Goal: Task Accomplishment & Management: Use online tool/utility

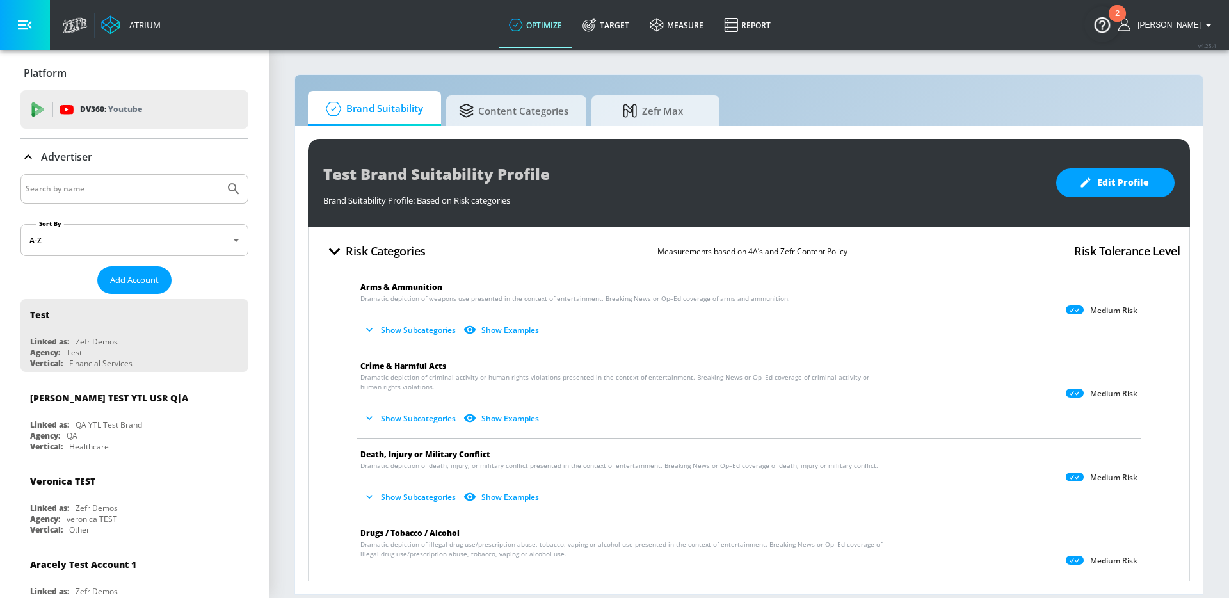
click at [170, 194] on input "Search by name" at bounding box center [123, 188] width 194 height 17
type input "d"
type input "td"
click at [220, 175] on button "Submit Search" at bounding box center [234, 189] width 28 height 28
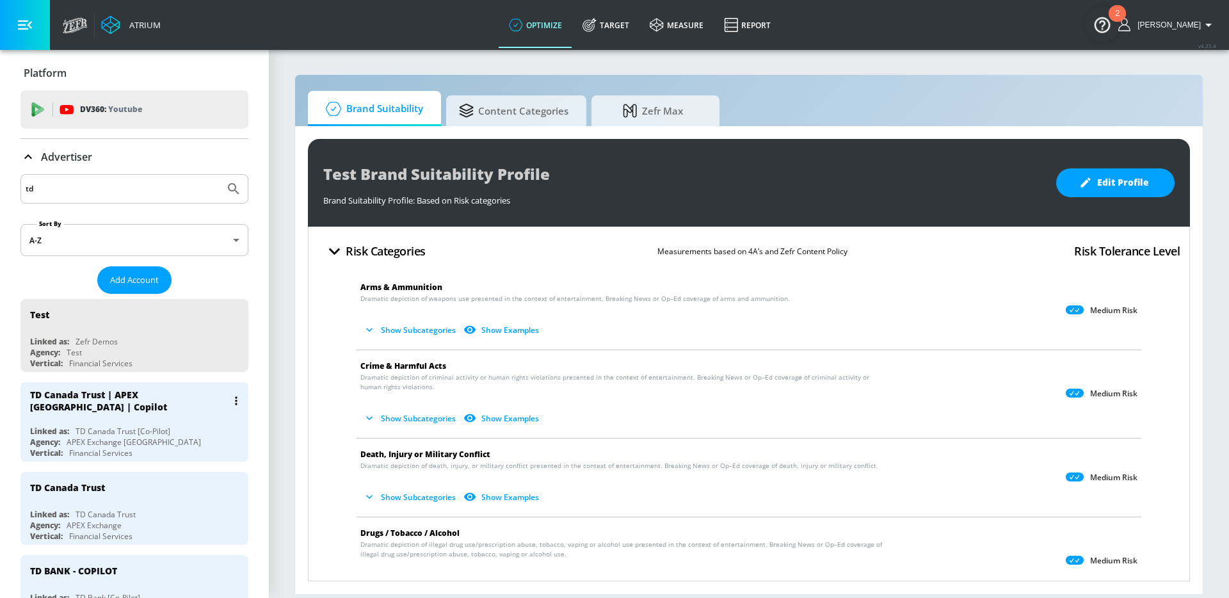
click at [138, 405] on div "TD Canada Trust | APEX [GEOGRAPHIC_DATA] | Copilot" at bounding box center [137, 400] width 215 height 37
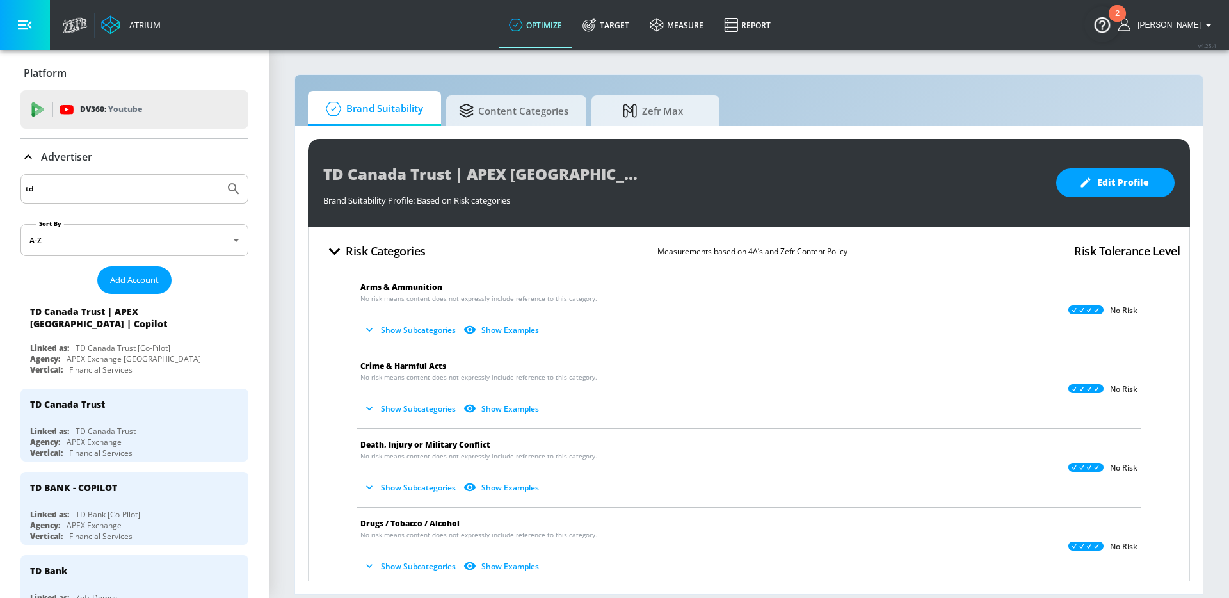
click at [617, 29] on link "Target" at bounding box center [605, 25] width 67 height 46
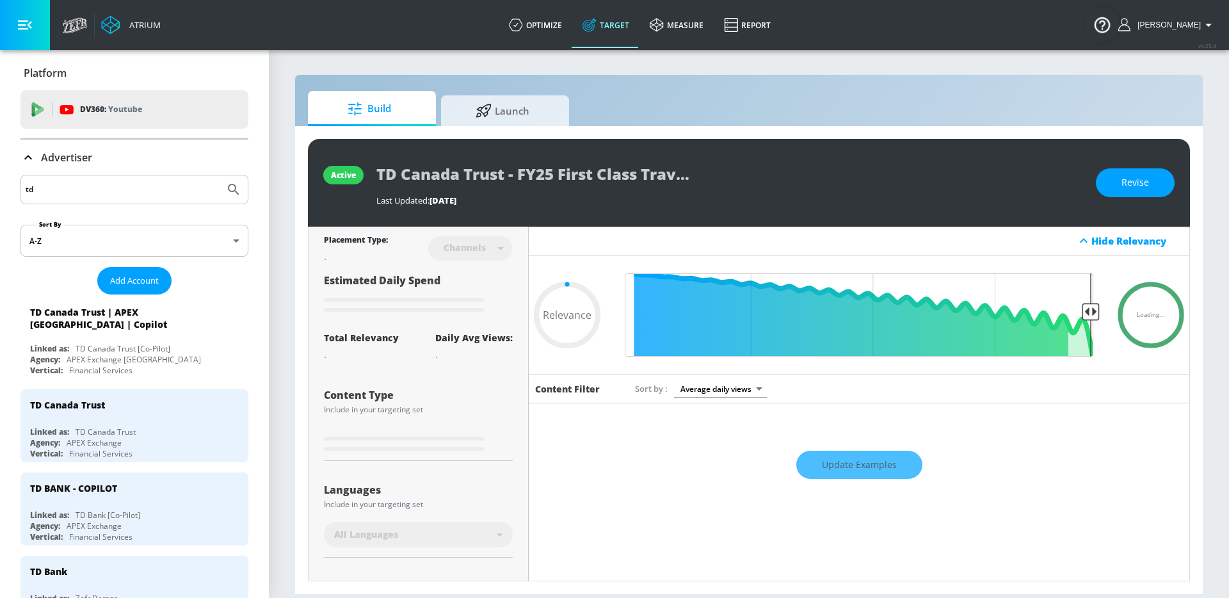
type input "0.05"
click at [506, 119] on span "Launch" at bounding box center [502, 108] width 97 height 31
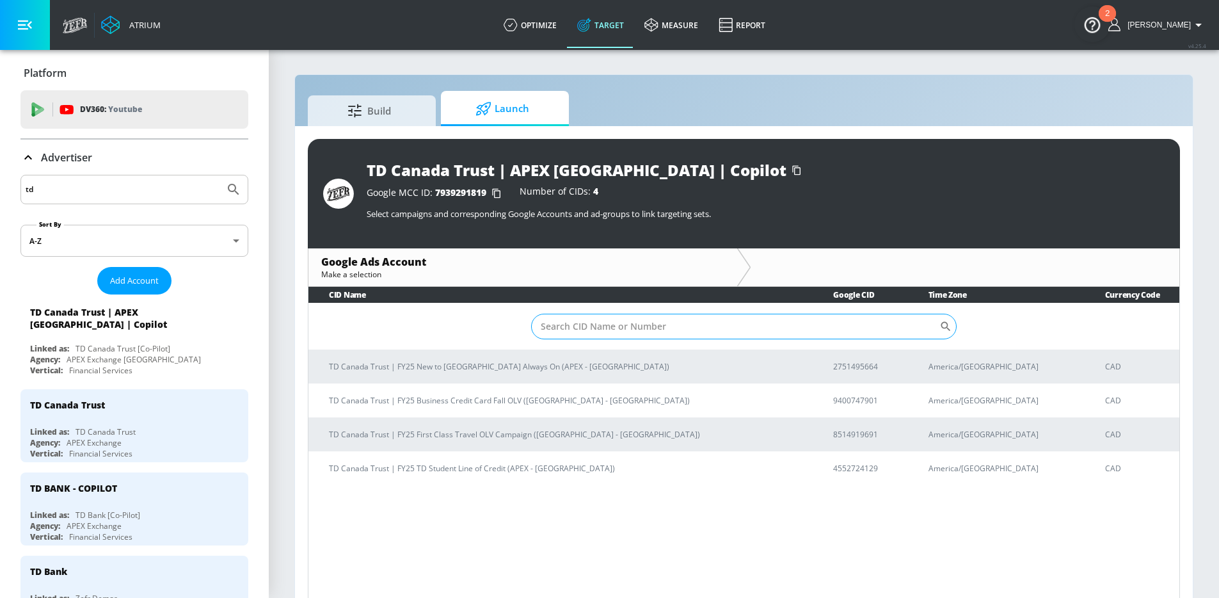
click at [545, 320] on input "Sort By" at bounding box center [735, 327] width 408 height 26
paste input "8514919691"
type input "8514919691"
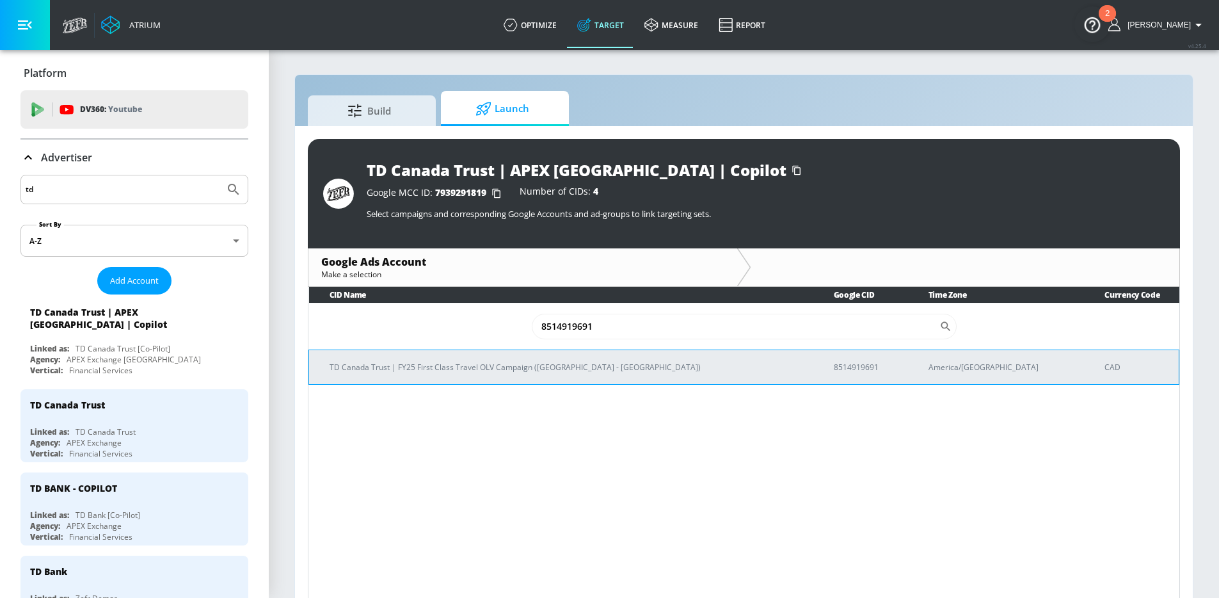
click at [486, 362] on p "TD Canada Trust | FY25 First Class Travel OLV Campaign ([GEOGRAPHIC_DATA] - [GE…" at bounding box center [567, 366] width 474 height 13
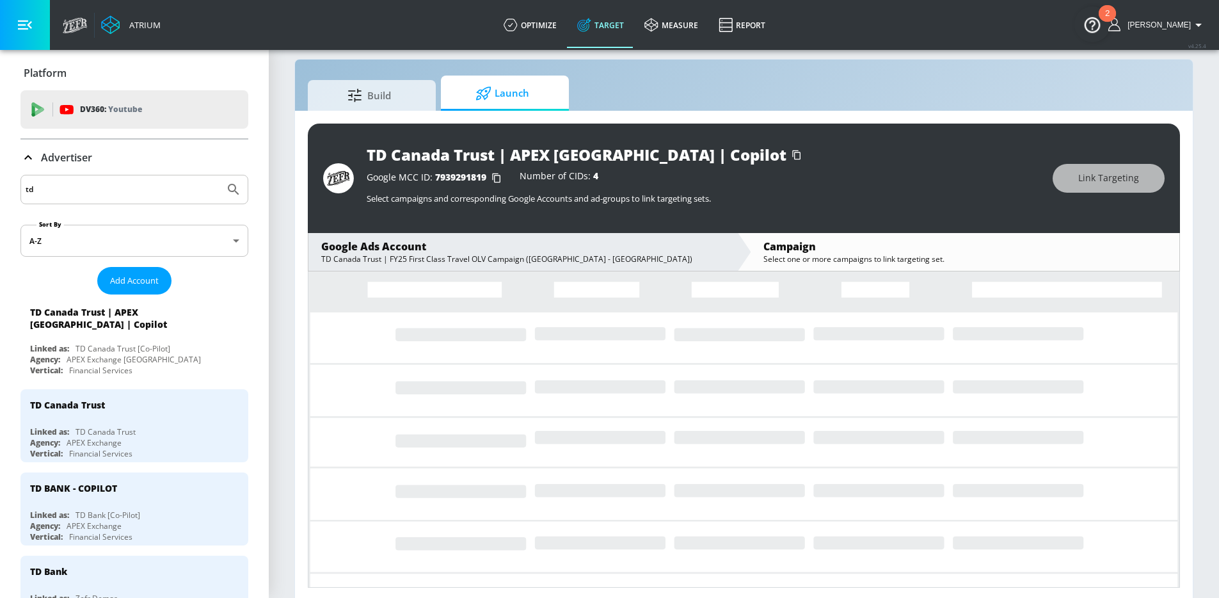
scroll to position [19, 0]
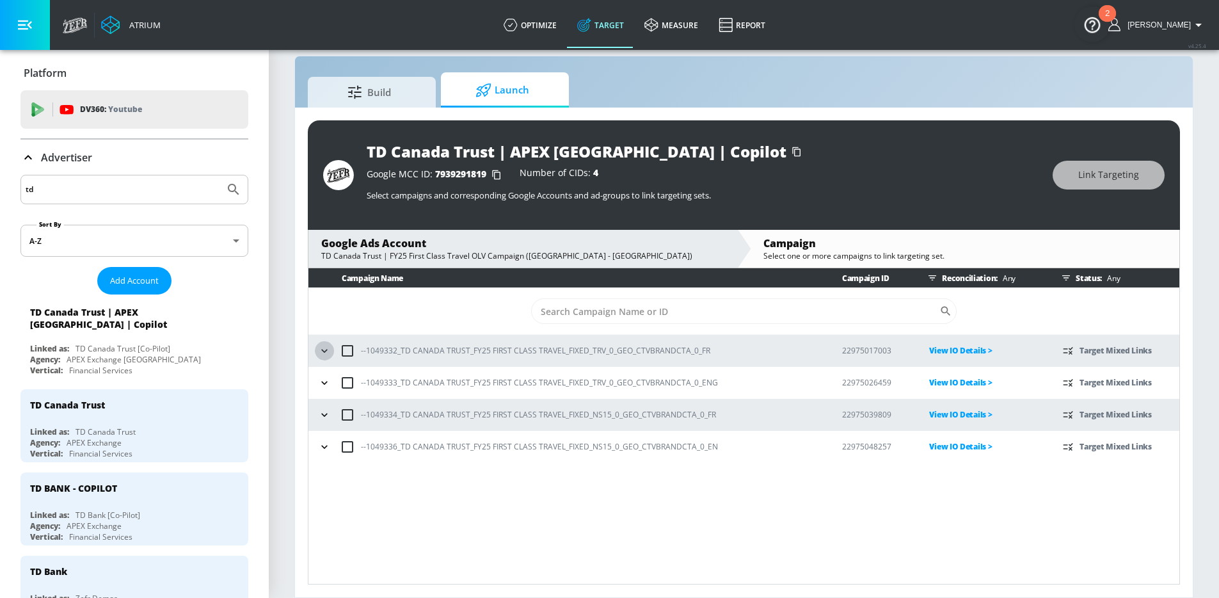
click at [325, 355] on icon "button" at bounding box center [324, 350] width 13 height 13
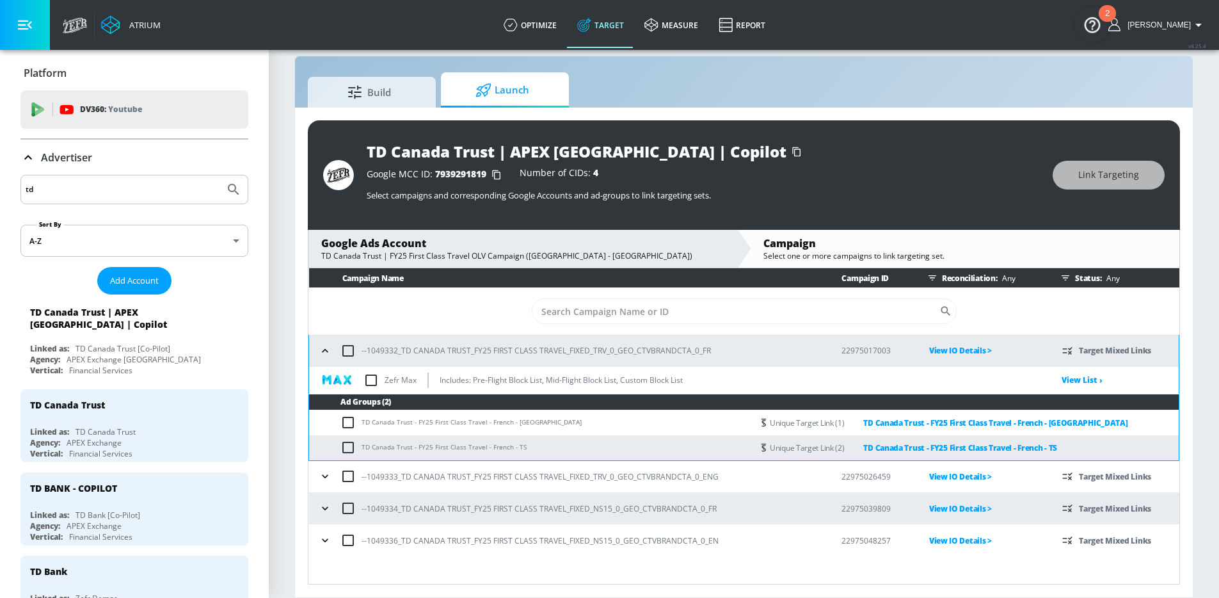
click at [954, 351] on p "View IO Details >" at bounding box center [985, 350] width 113 height 15
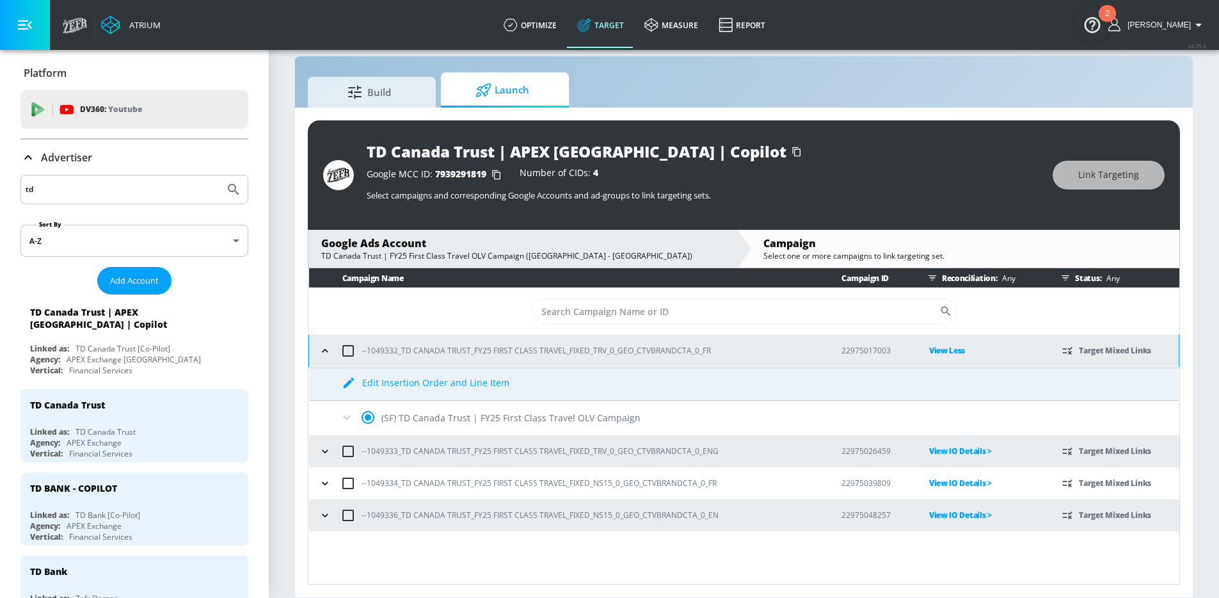
click at [348, 422] on icon at bounding box center [346, 417] width 15 height 15
